Goal: Transaction & Acquisition: Obtain resource

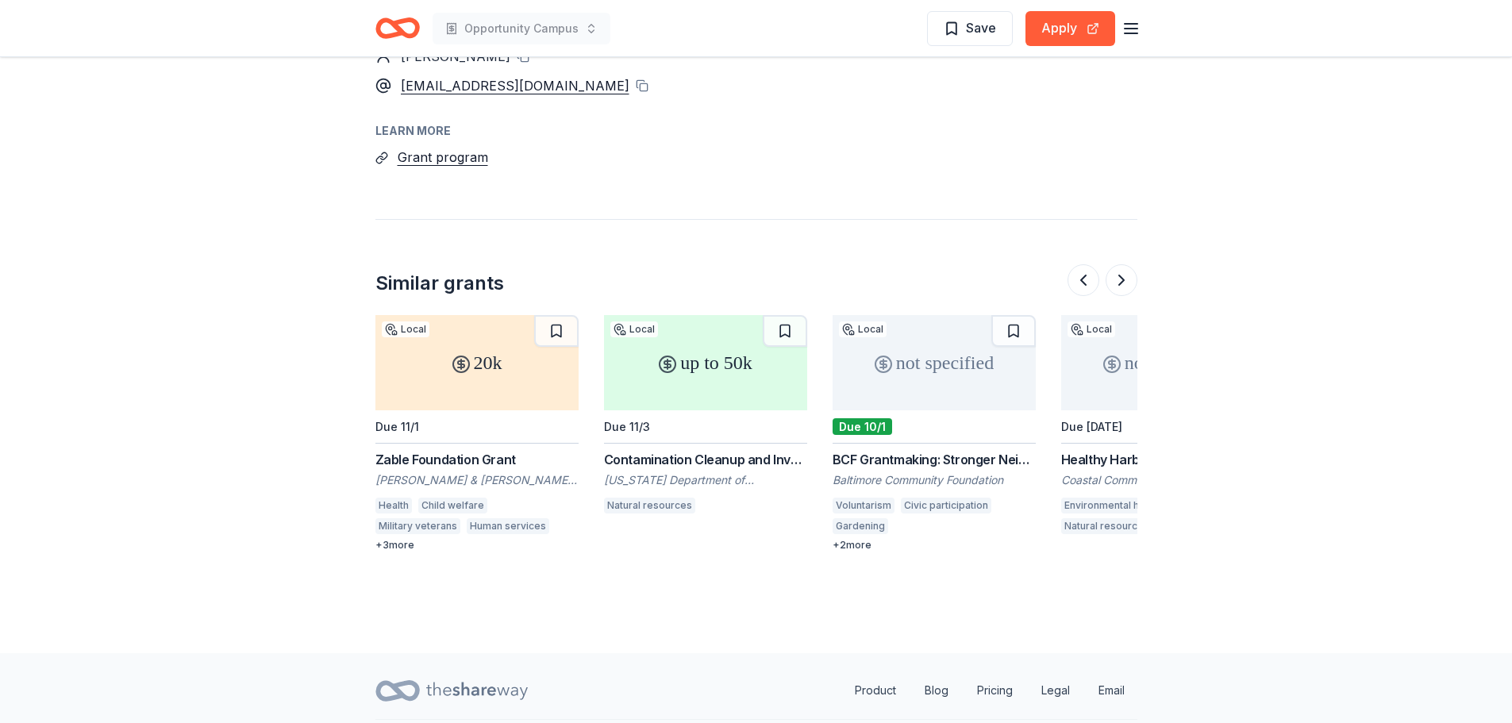
scroll to position [0, 1371]
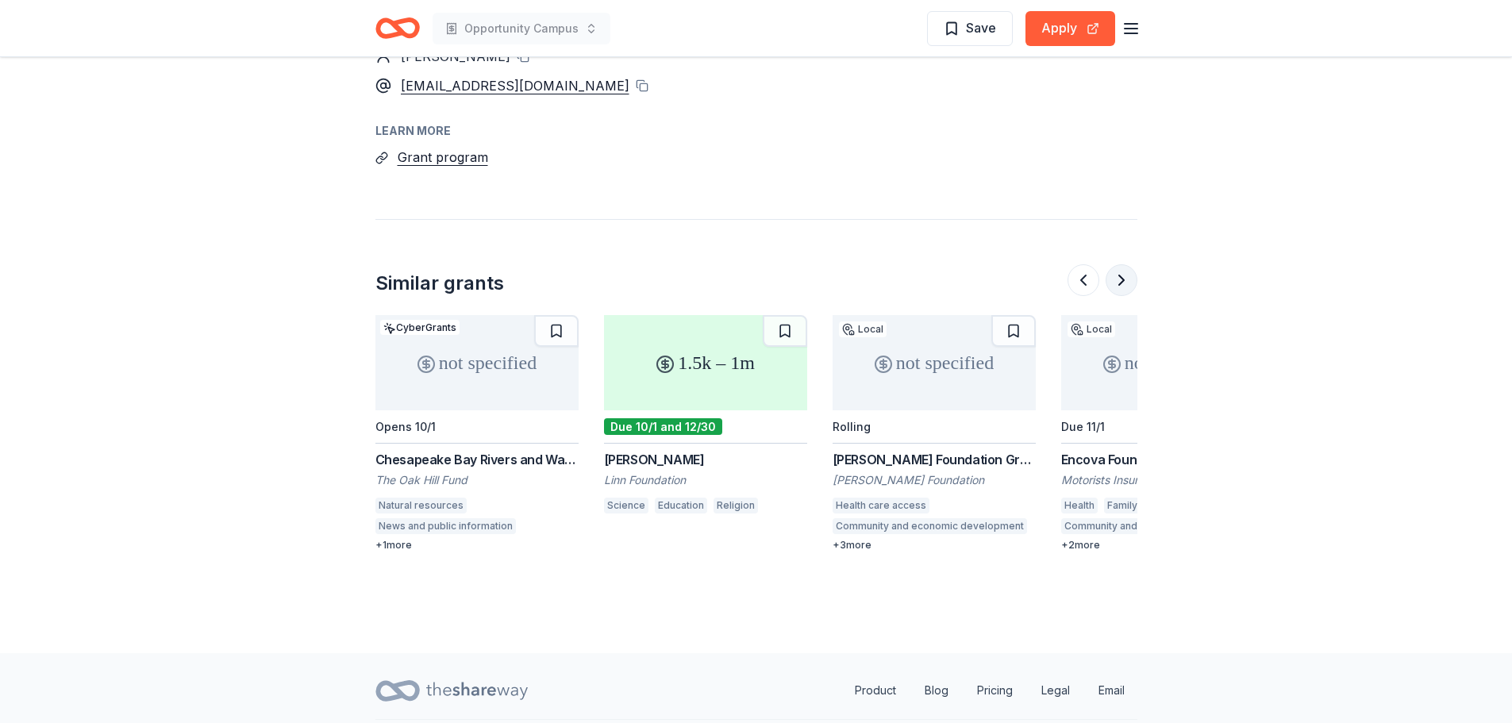
click at [1127, 264] on button at bounding box center [1121, 280] width 32 height 32
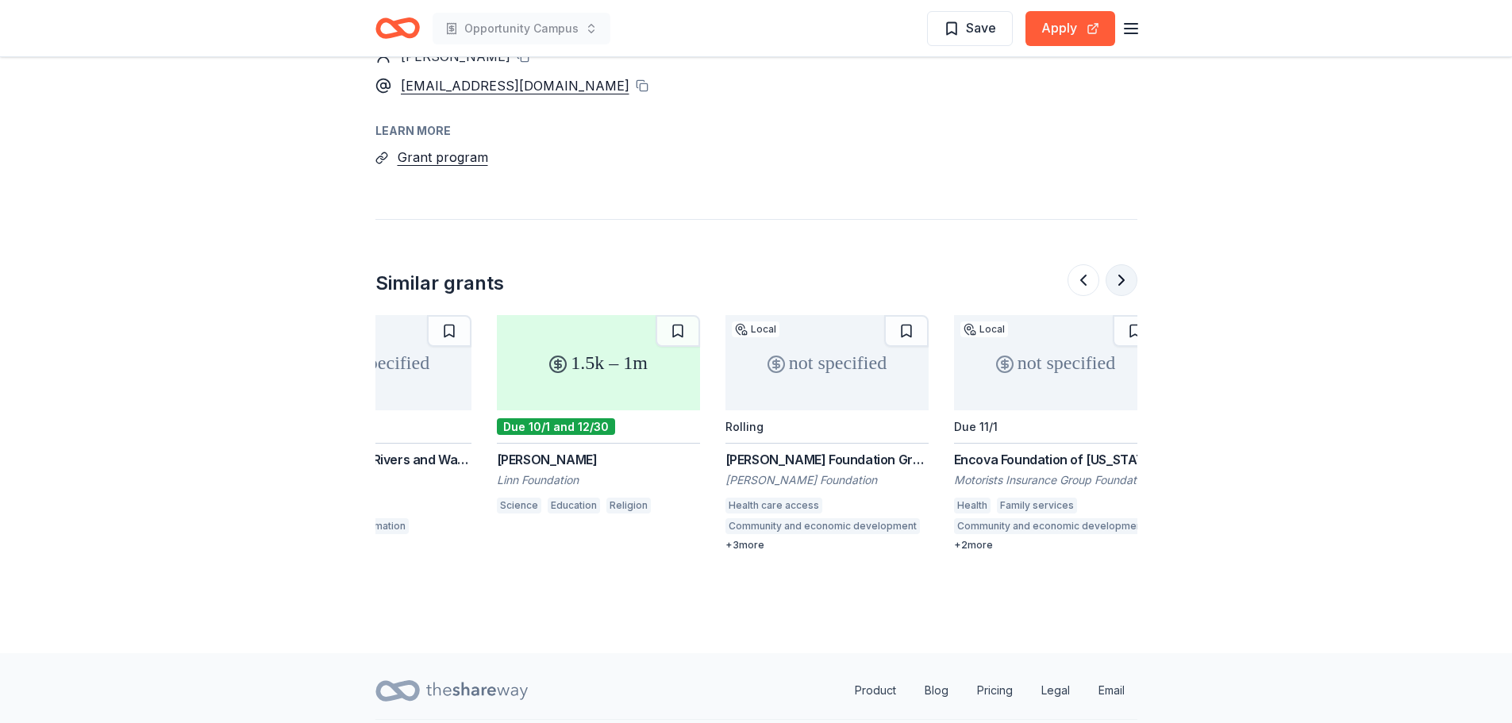
scroll to position [0, 1498]
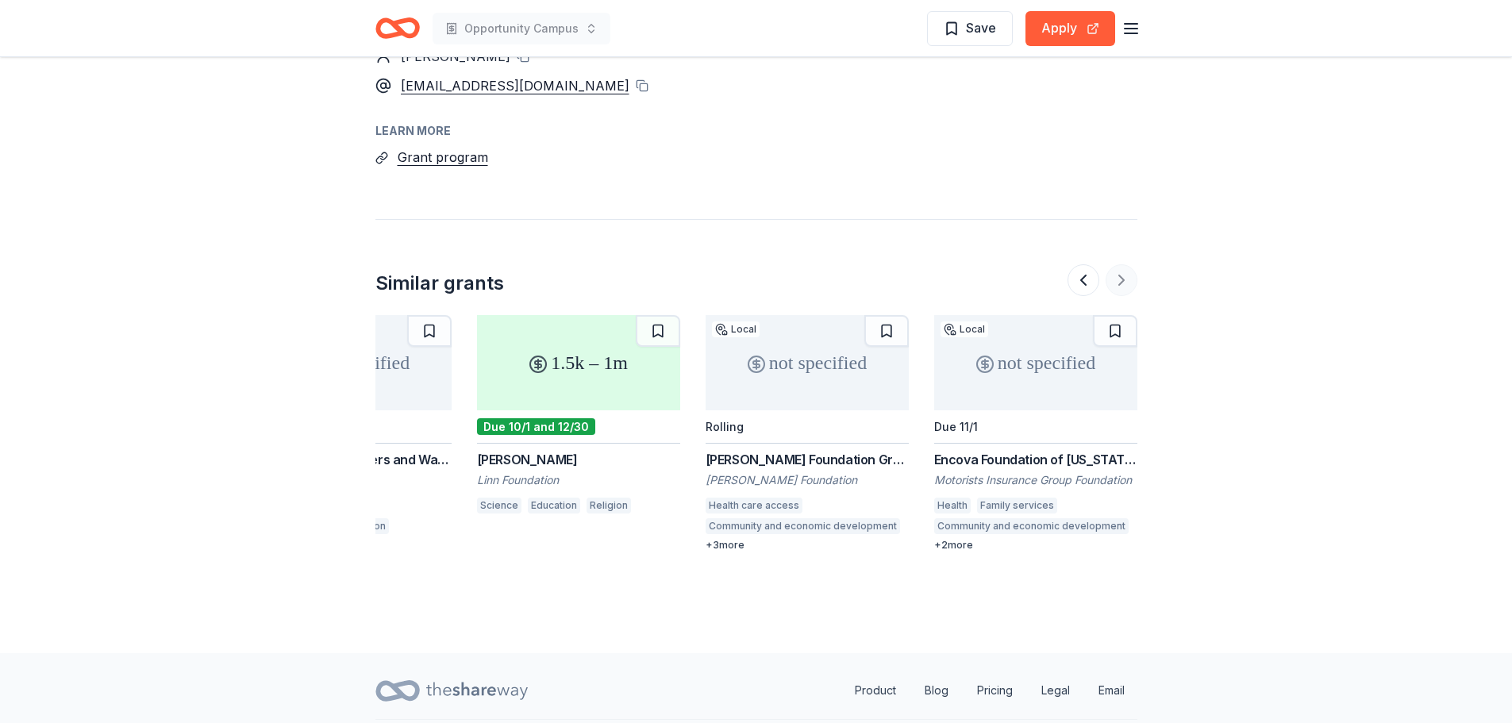
click at [1127, 264] on div at bounding box center [1102, 280] width 70 height 32
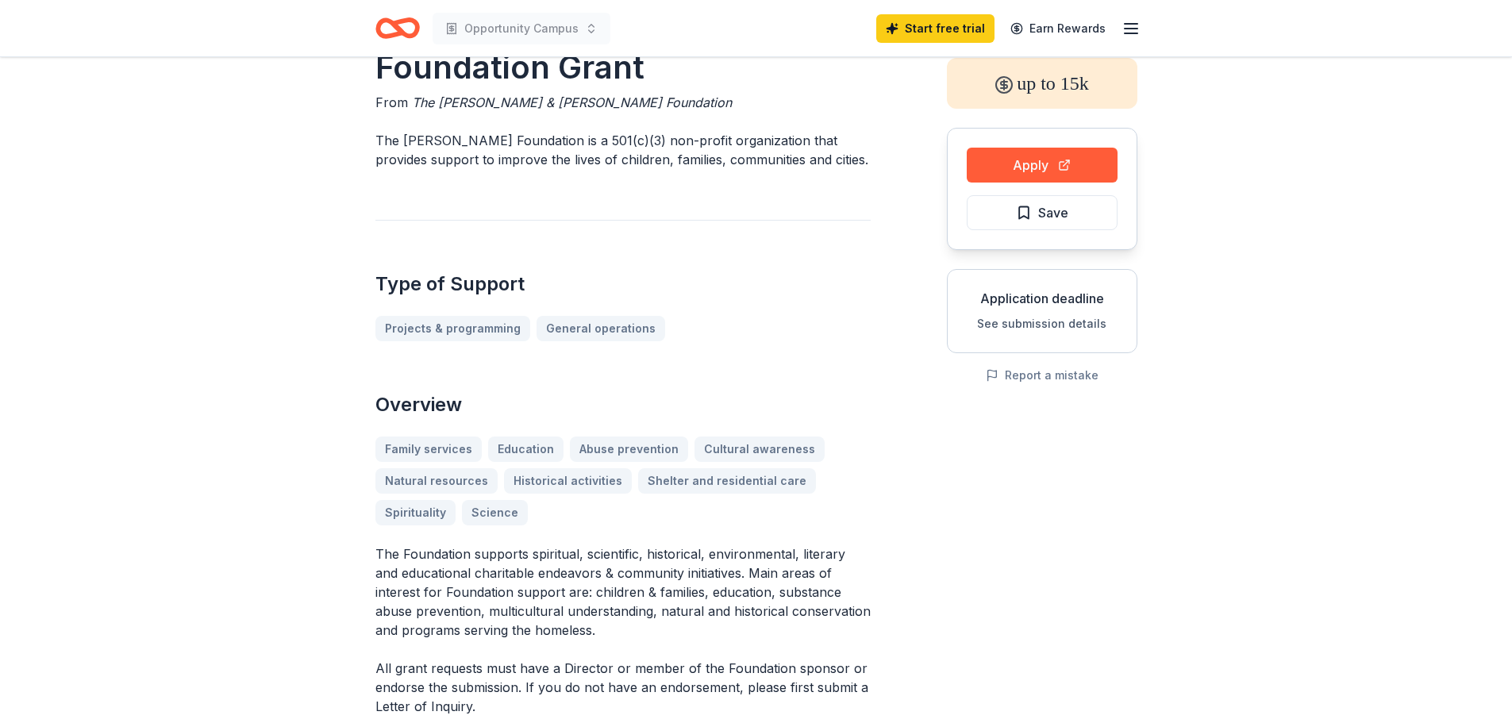
scroll to position [0, 0]
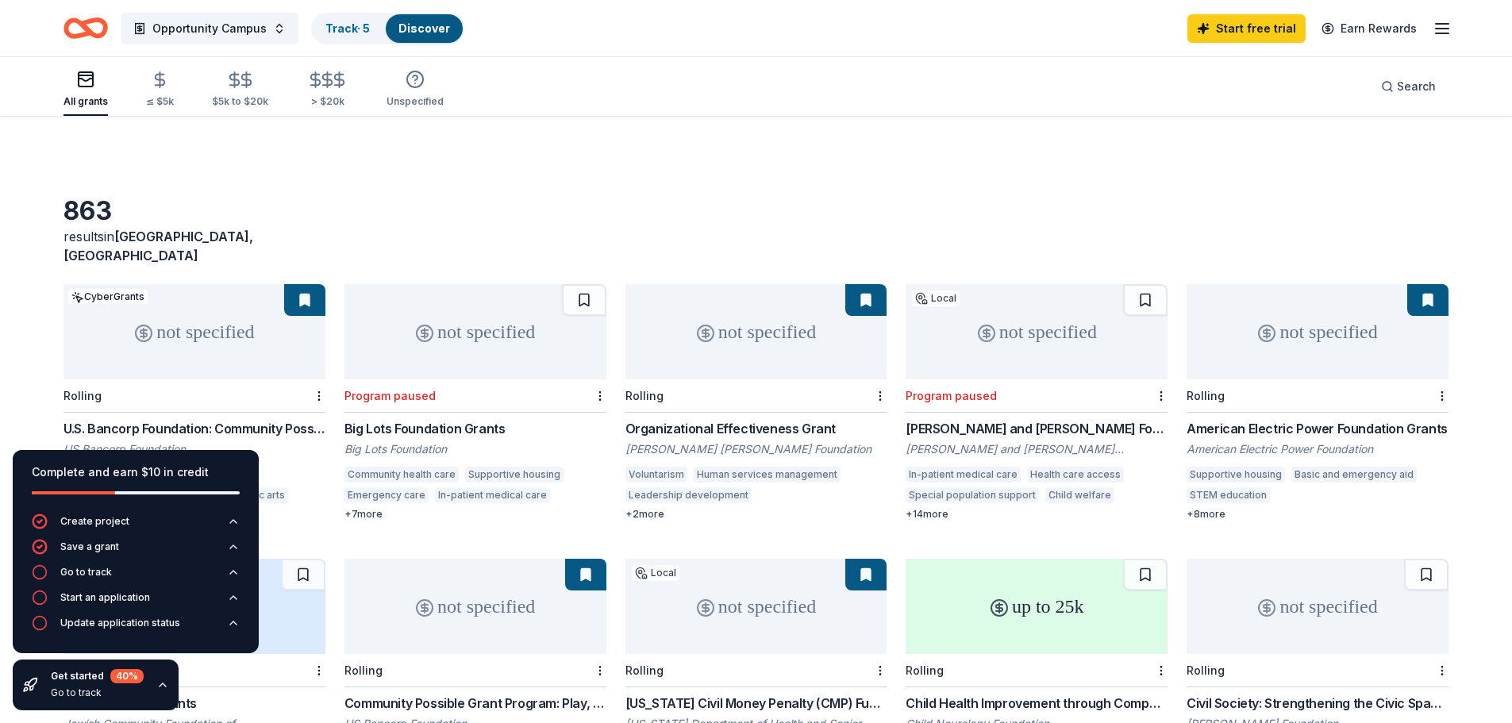
scroll to position [577, 0]
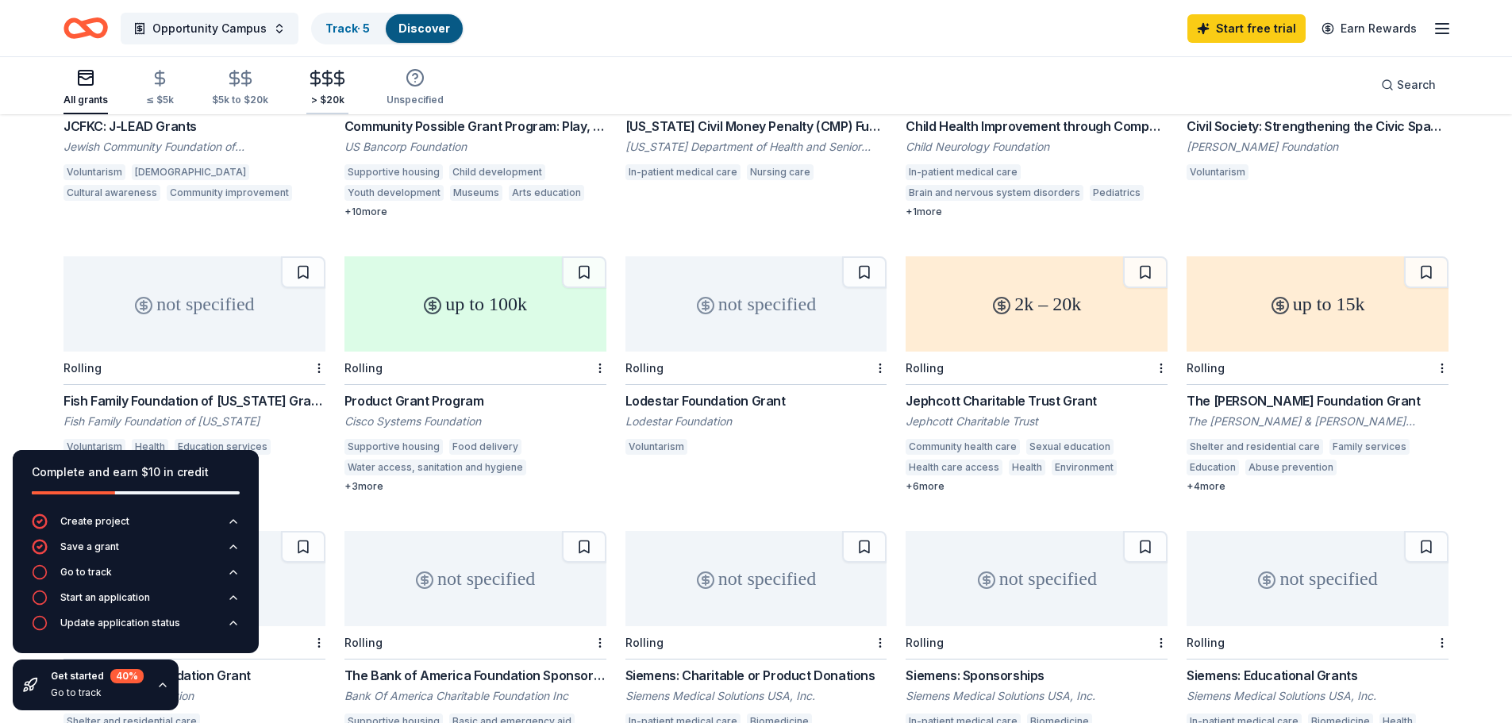
click at [330, 86] on icon "button" at bounding box center [339, 78] width 18 height 18
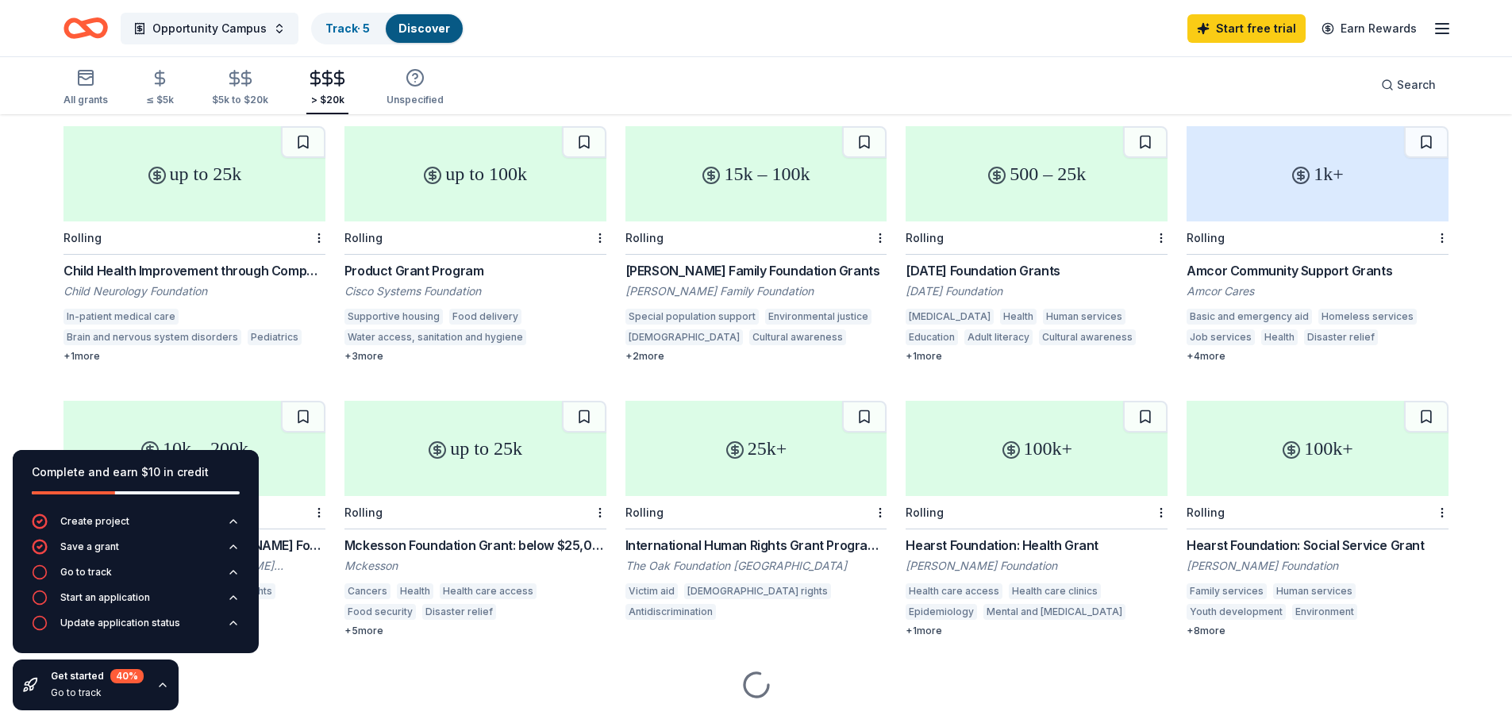
scroll to position [159, 0]
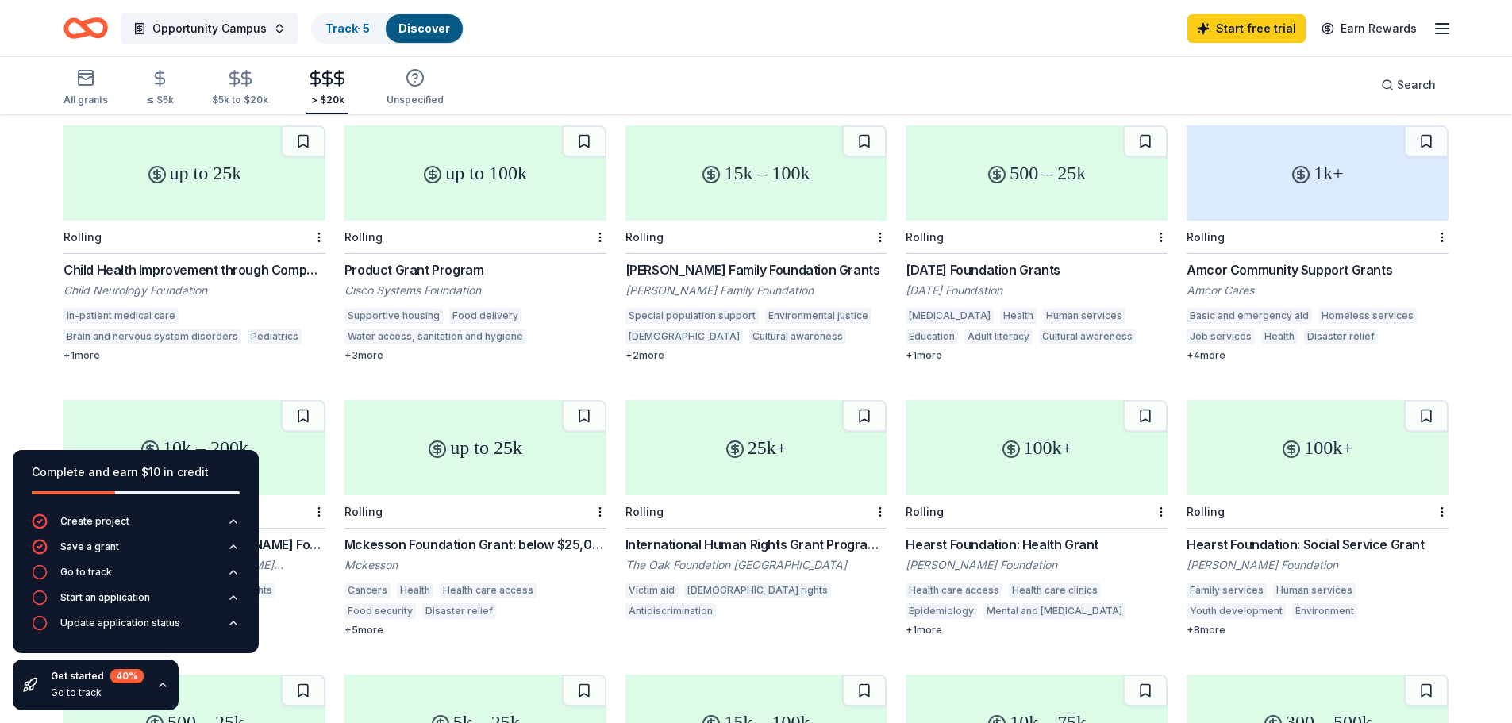
click at [430, 260] on div "Product Grant Program" at bounding box center [475, 269] width 262 height 19
click at [1328, 428] on div "100k+" at bounding box center [1317, 447] width 262 height 95
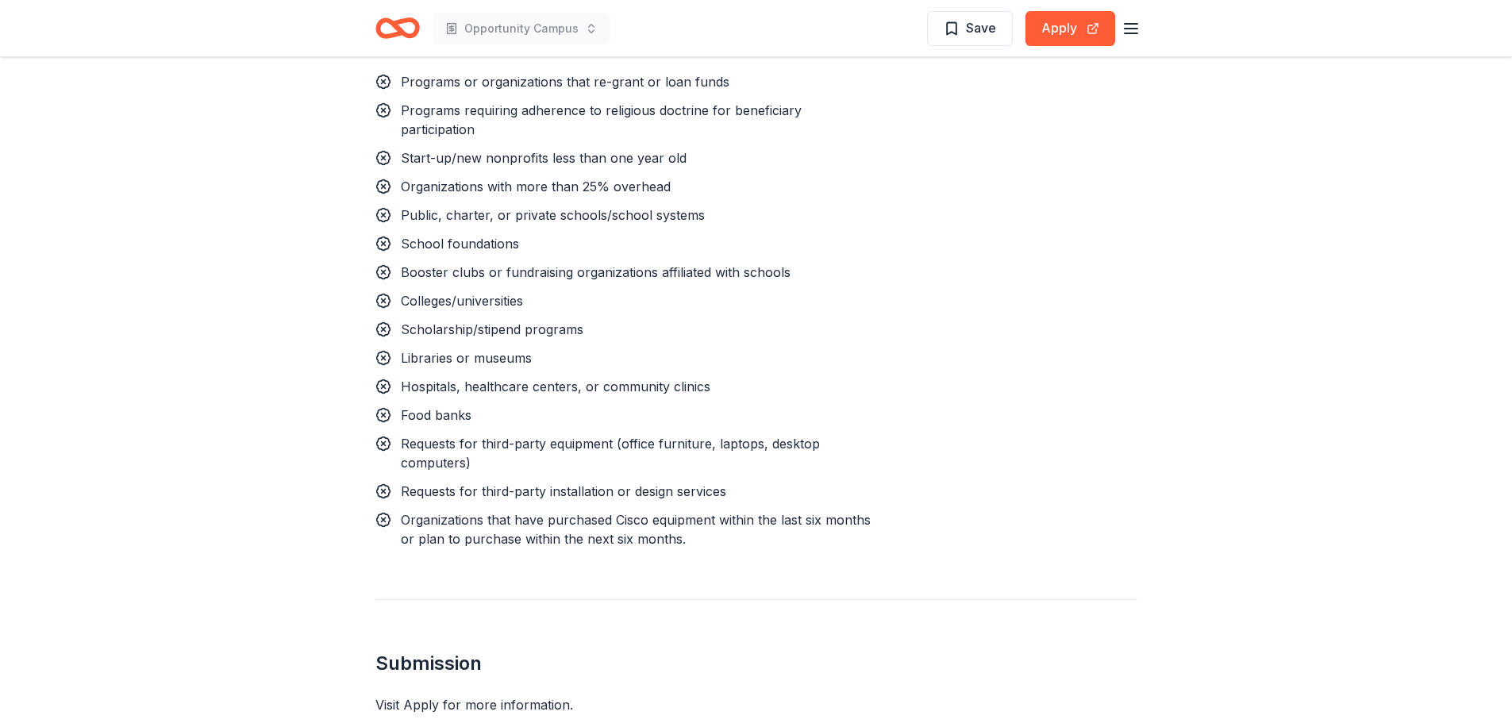
scroll to position [1508, 0]
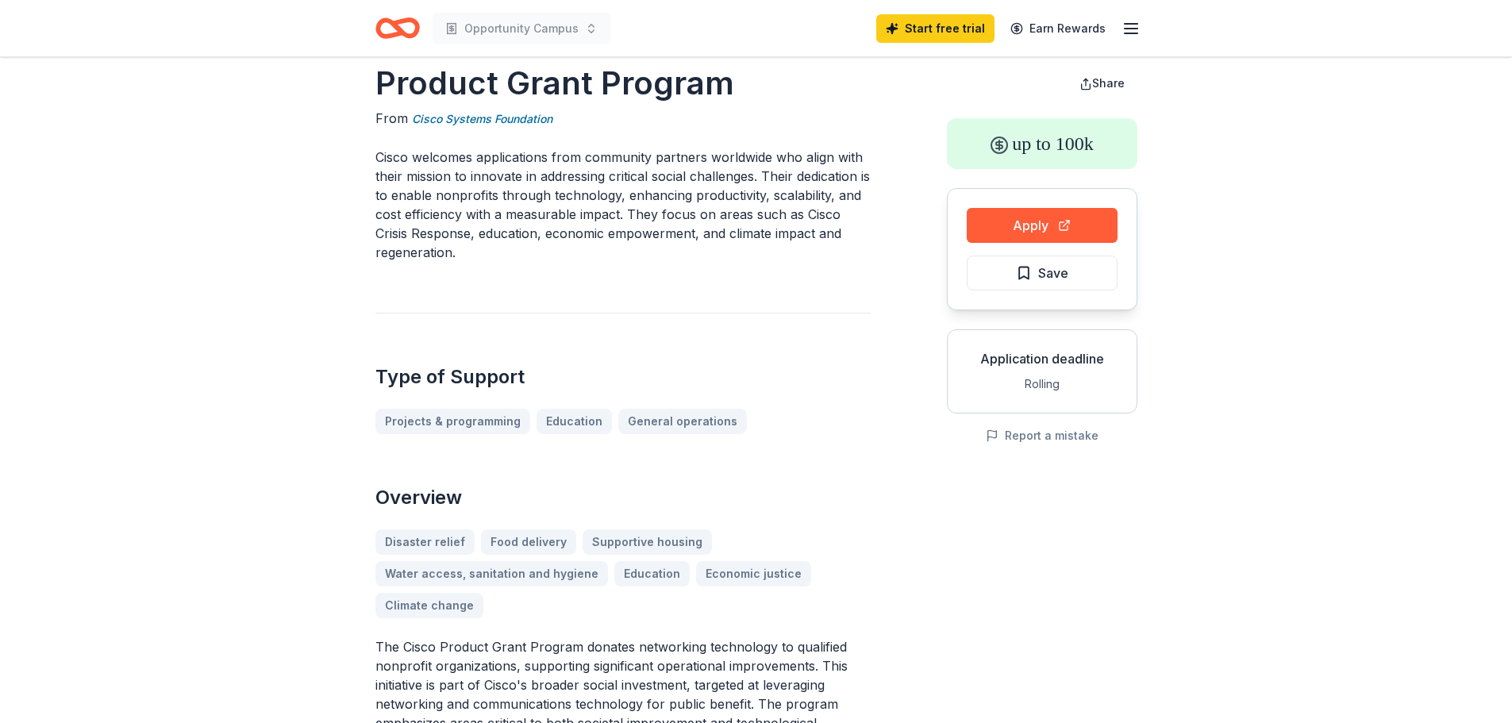
scroll to position [0, 0]
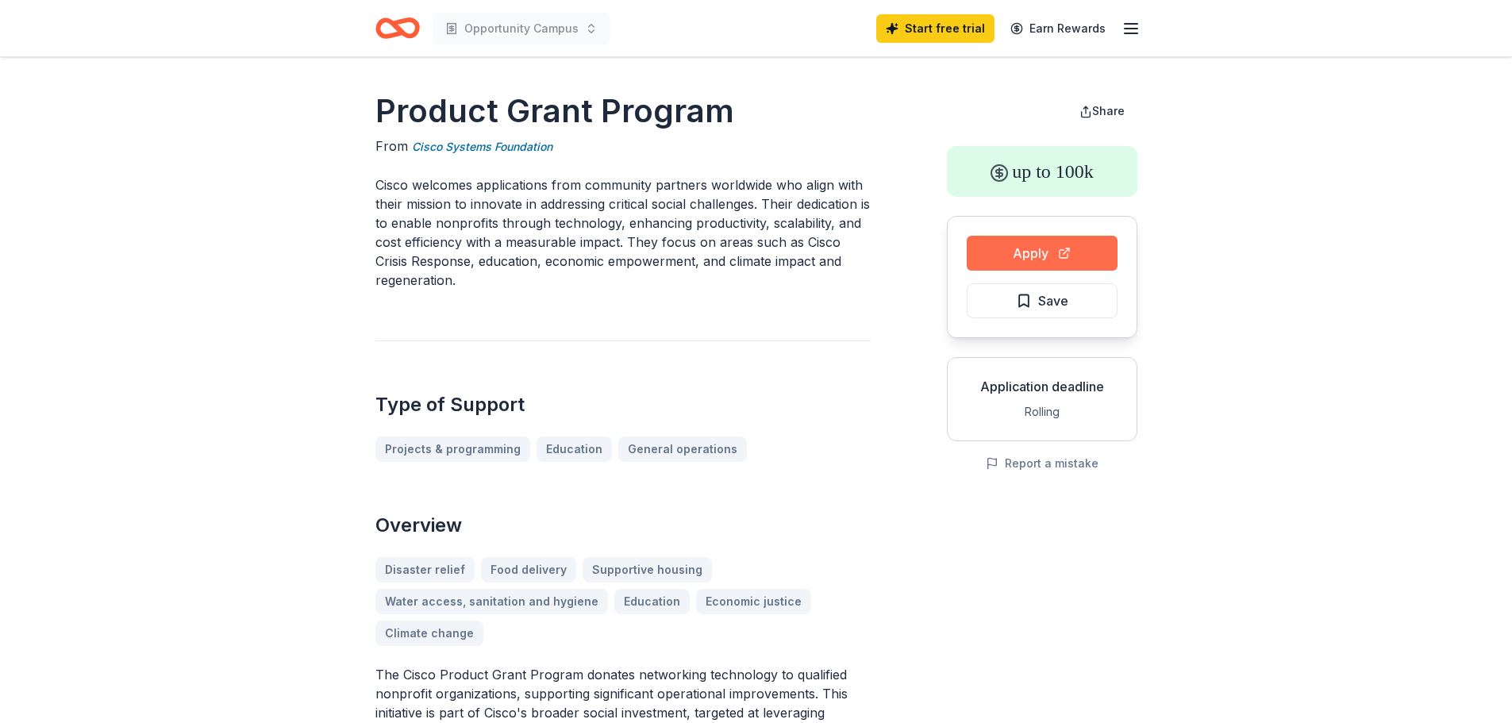
click at [1025, 244] on button "Apply" at bounding box center [1041, 253] width 151 height 35
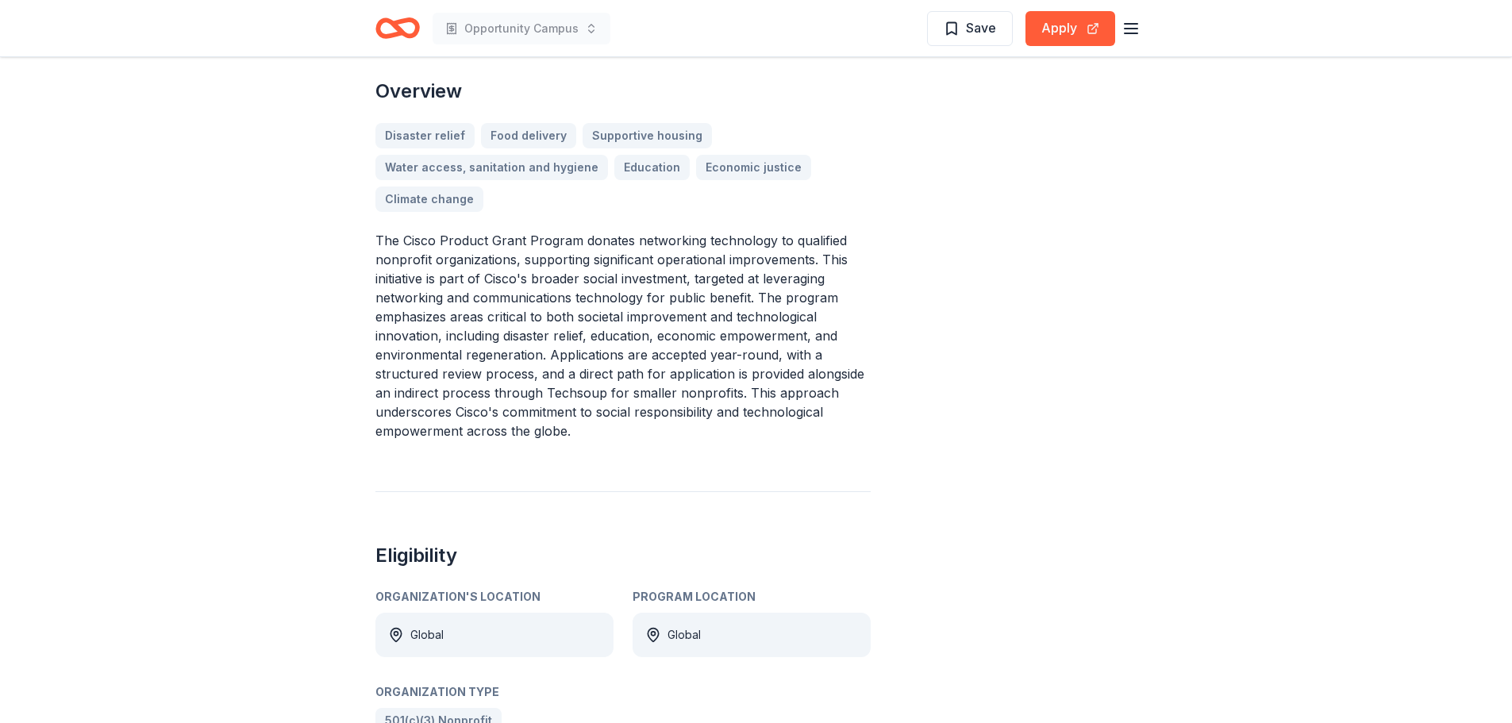
scroll to position [476, 0]
